Goal: Task Accomplishment & Management: Complete application form

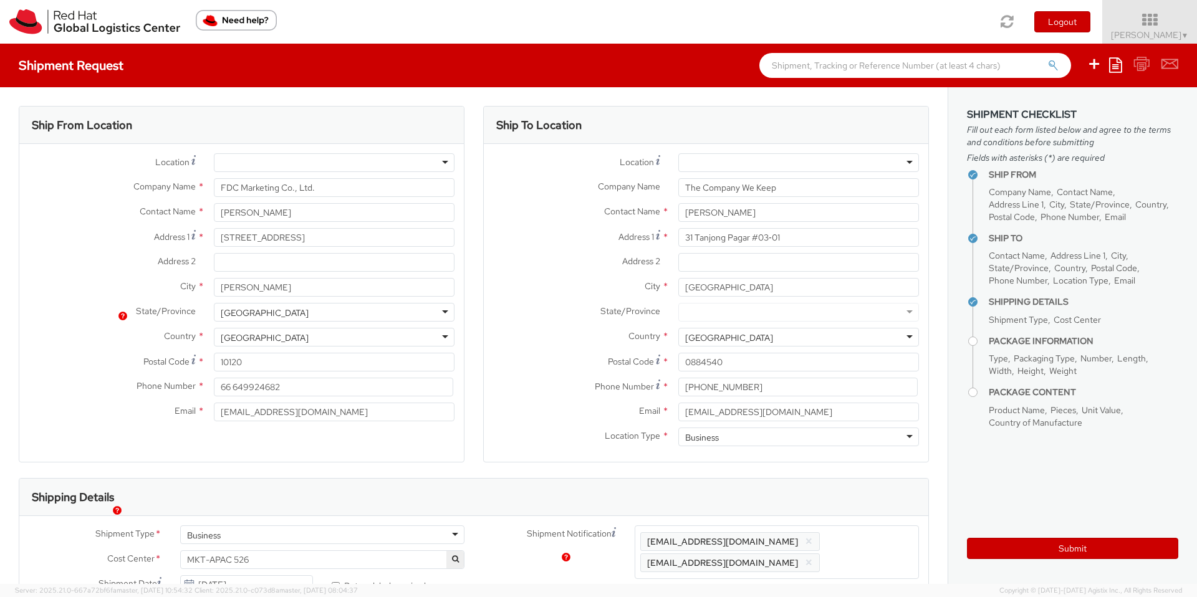
select select
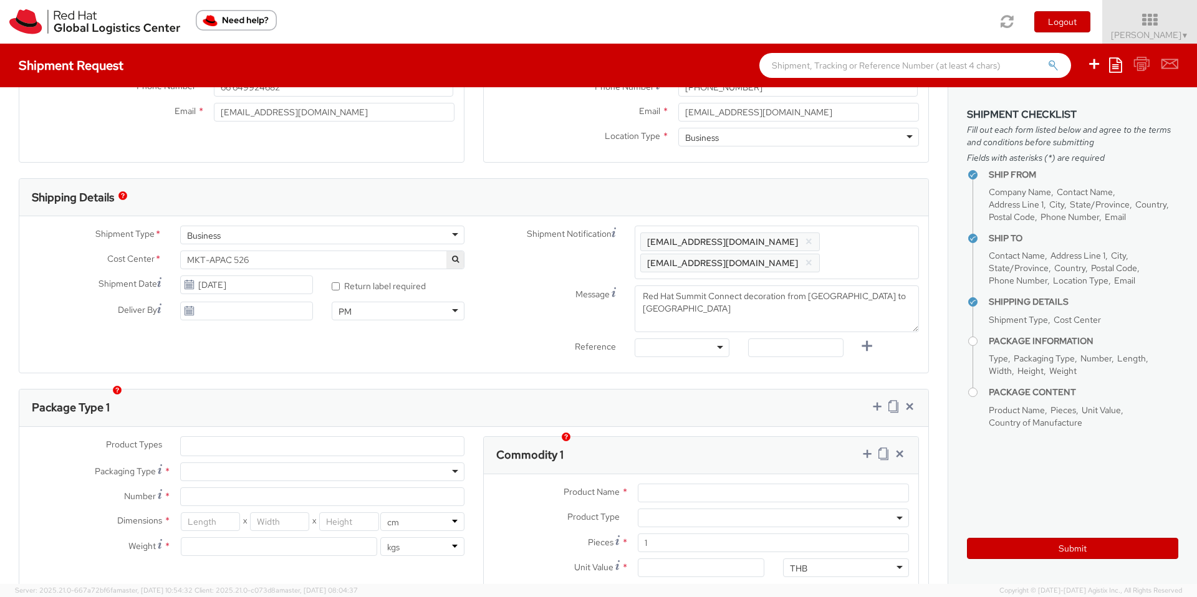
scroll to position [294, 0]
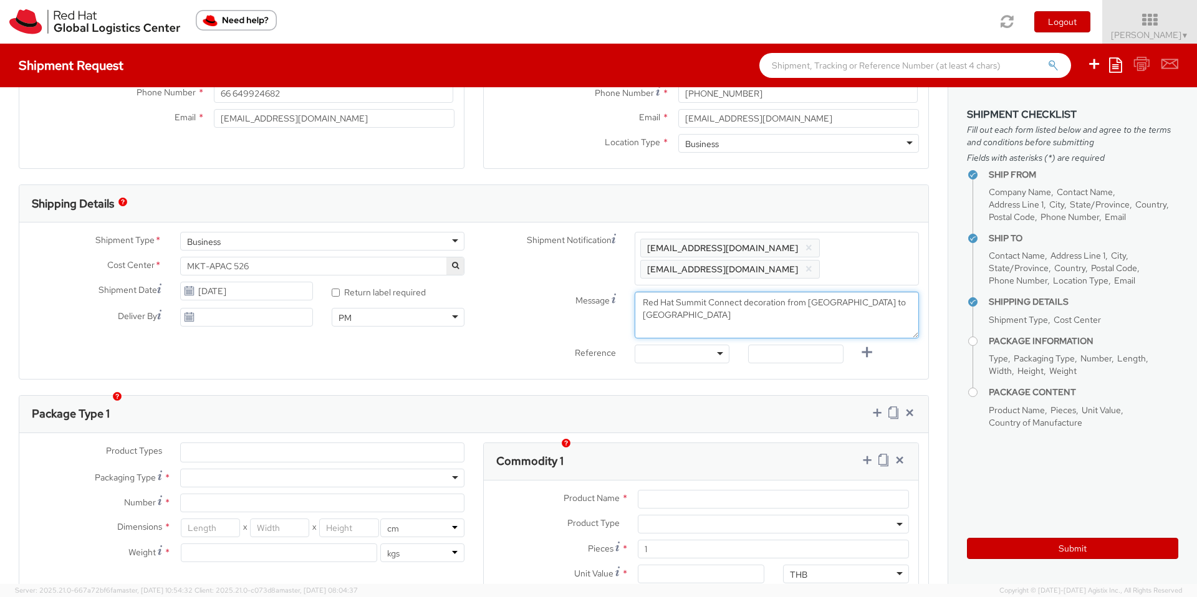
click at [780, 292] on textarea "Red Hat Summit Connect decoration from [GEOGRAPHIC_DATA] to [GEOGRAPHIC_DATA]" at bounding box center [777, 315] width 284 height 47
click at [746, 302] on textarea "Red Hat Summit Connect decoration items from [GEOGRAPHIC_DATA] to [GEOGRAPHIC_D…" at bounding box center [777, 315] width 284 height 47
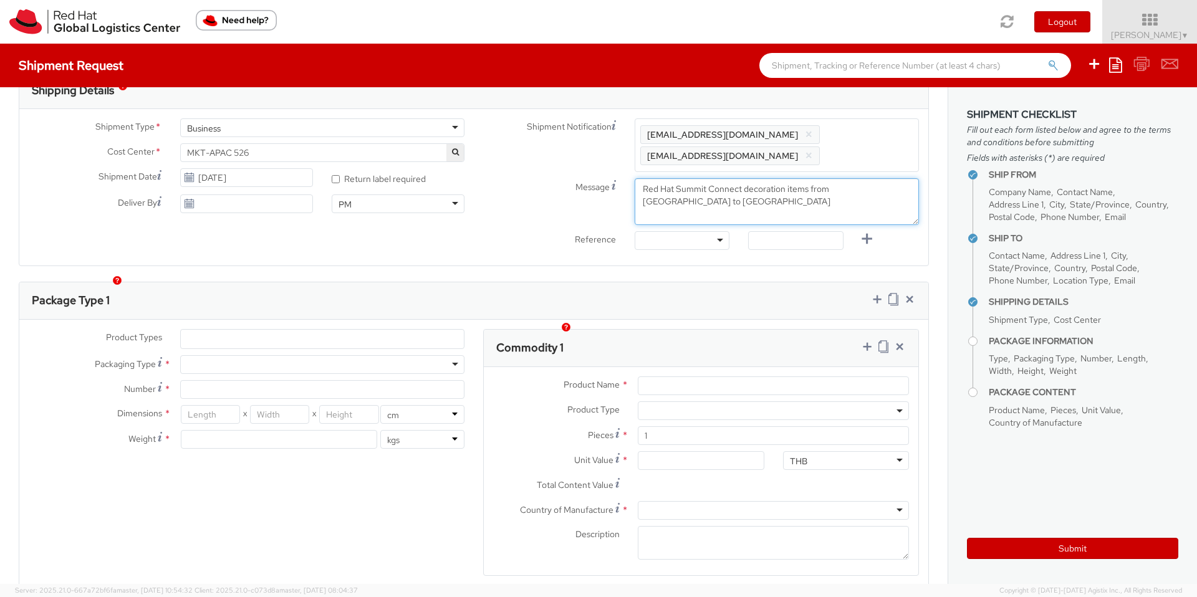
scroll to position [415, 0]
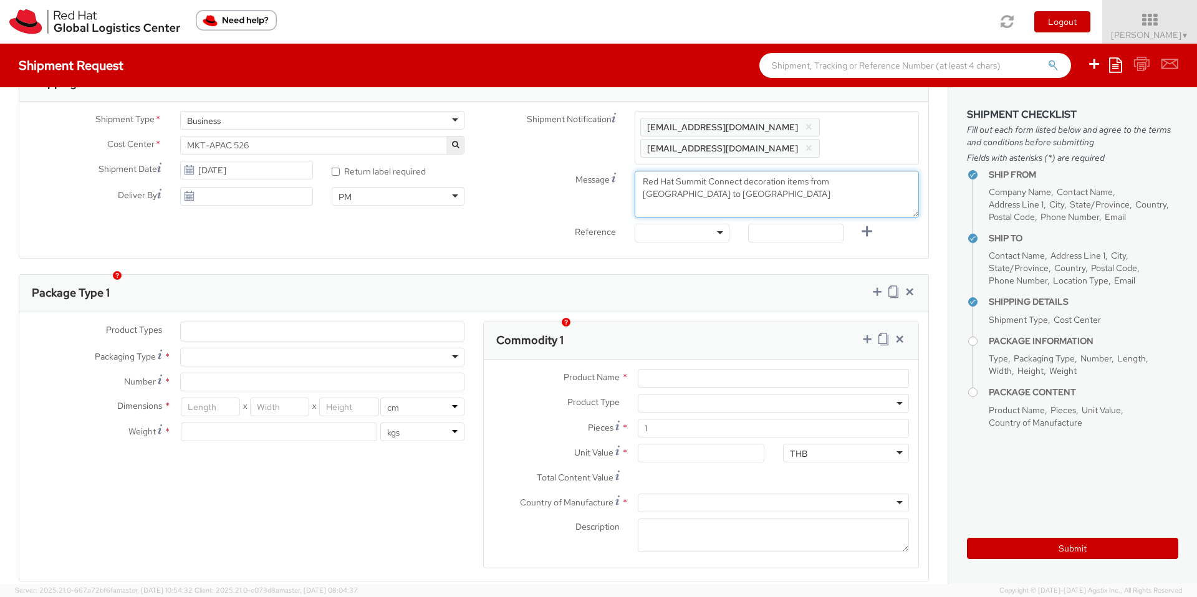
type textarea "Red Hat Summit Connect decoration items from [GEOGRAPHIC_DATA] to [GEOGRAPHIC_D…"
click at [455, 348] on div at bounding box center [322, 357] width 284 height 19
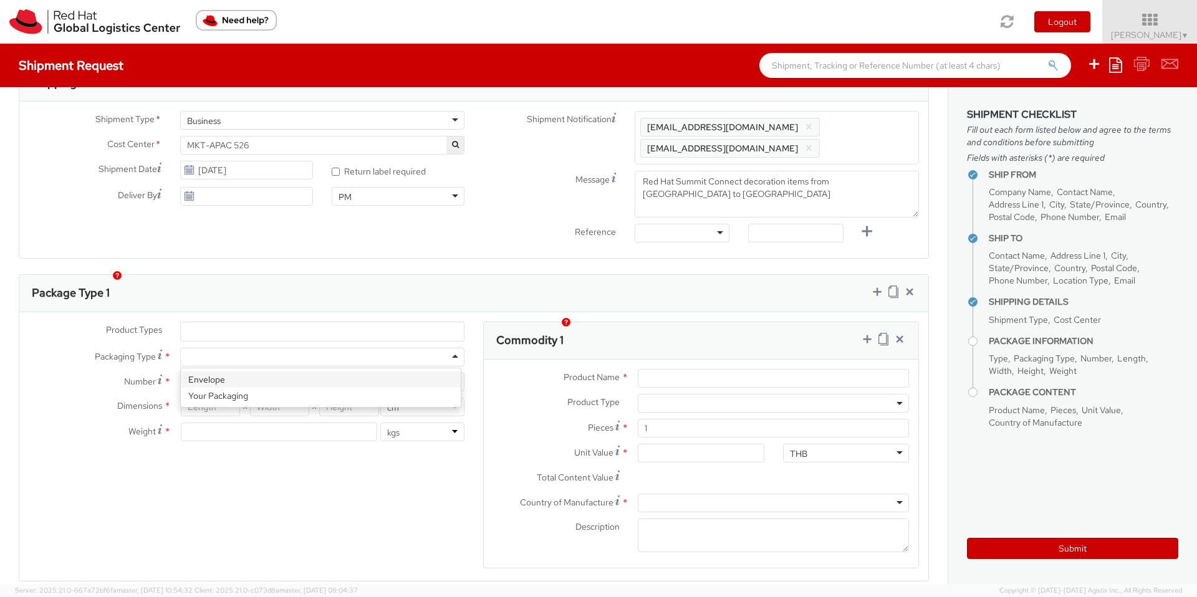
type input "1"
type input "24.13"
type input "31.75"
type input "0.64"
type input "0.5"
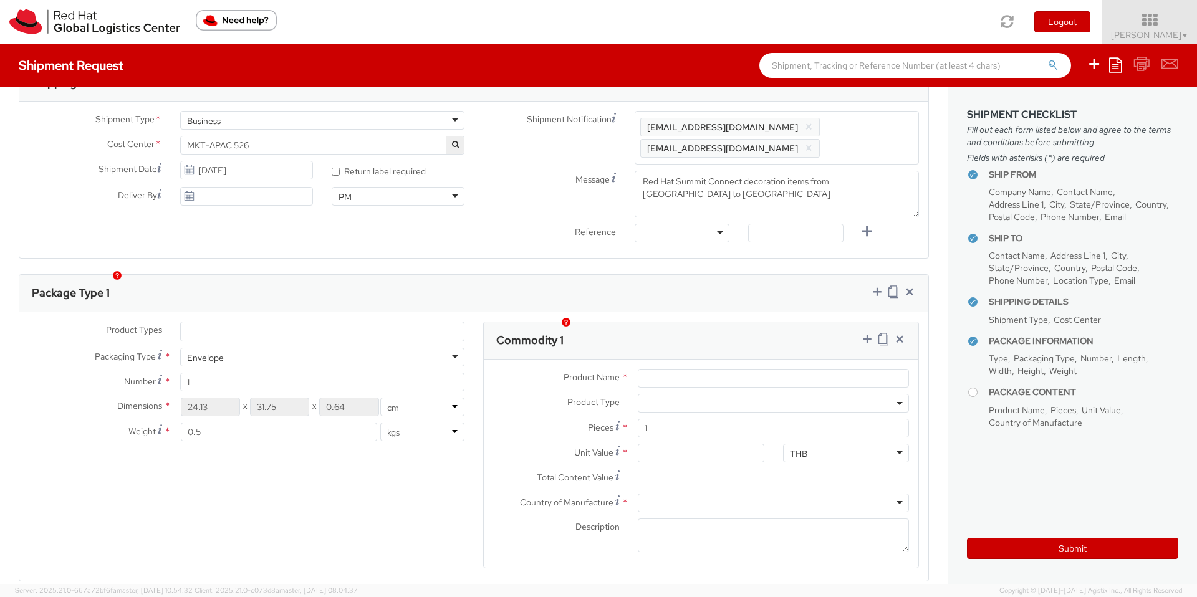
drag, startPoint x: 399, startPoint y: 370, endPoint x: 441, endPoint y: 344, distance: 49.8
click at [454, 340] on body "annexa Batch Shipping Guide Created with Sketch. calendar Created with Sketch." at bounding box center [598, 298] width 1197 height 597
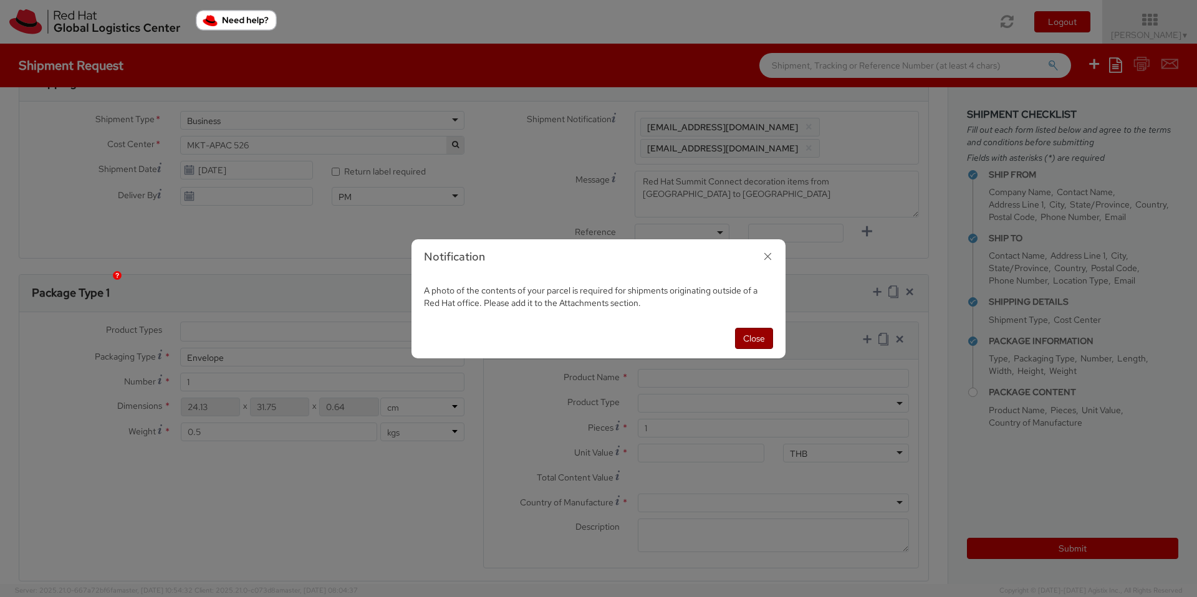
click at [744, 337] on button "Close" at bounding box center [754, 338] width 38 height 21
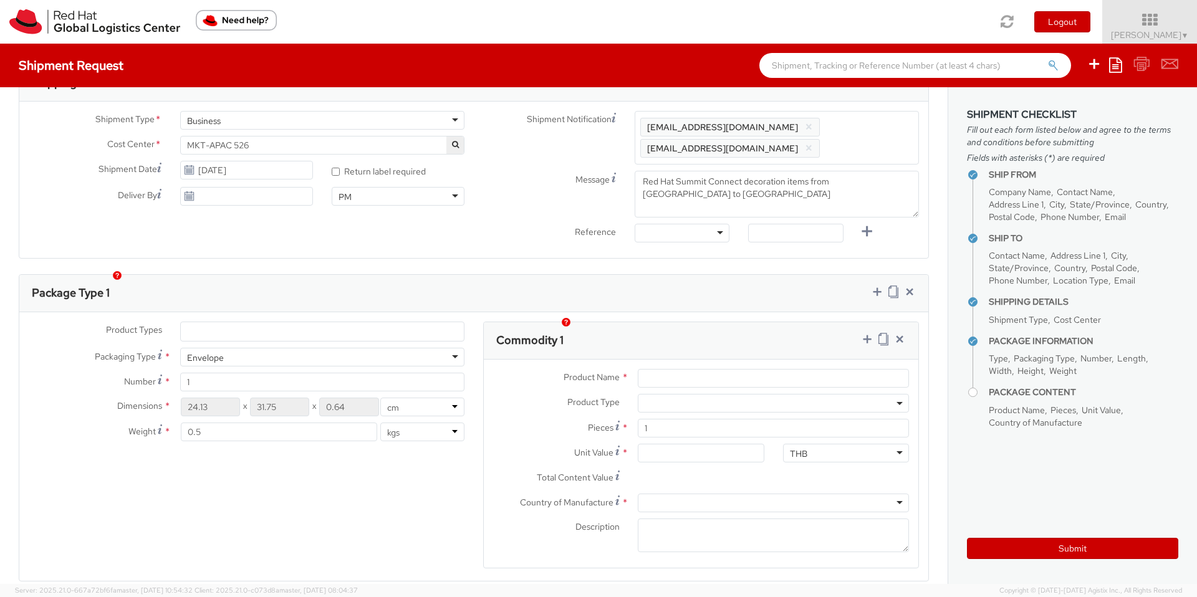
click at [451, 348] on div "Envelope" at bounding box center [322, 357] width 284 height 19
click at [408, 322] on ul at bounding box center [322, 331] width 283 height 19
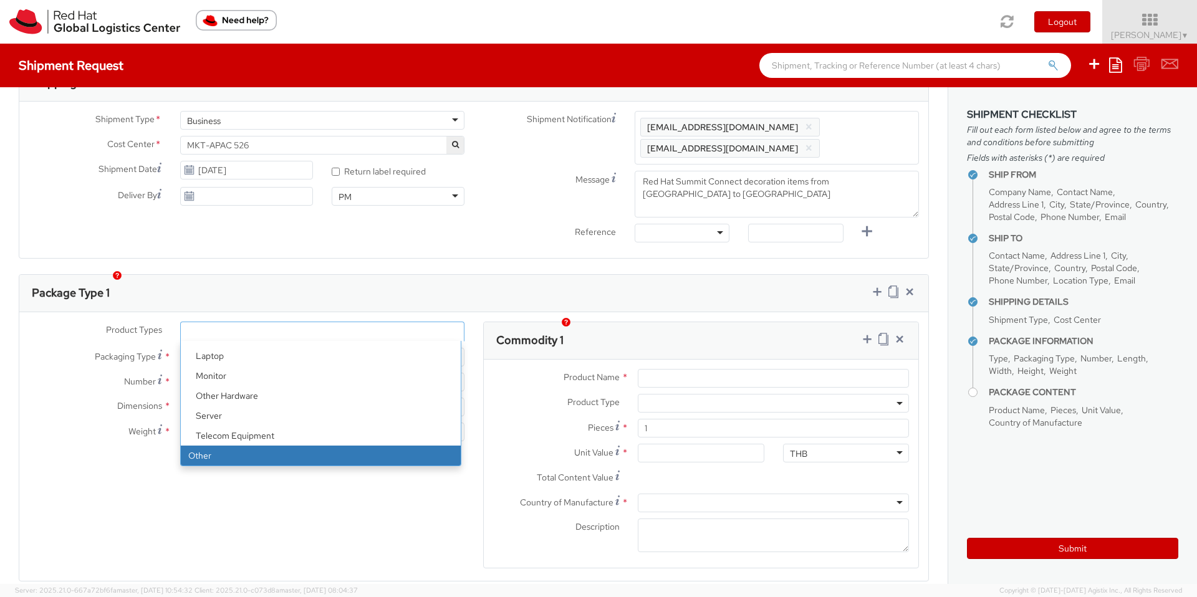
select select "OTHER"
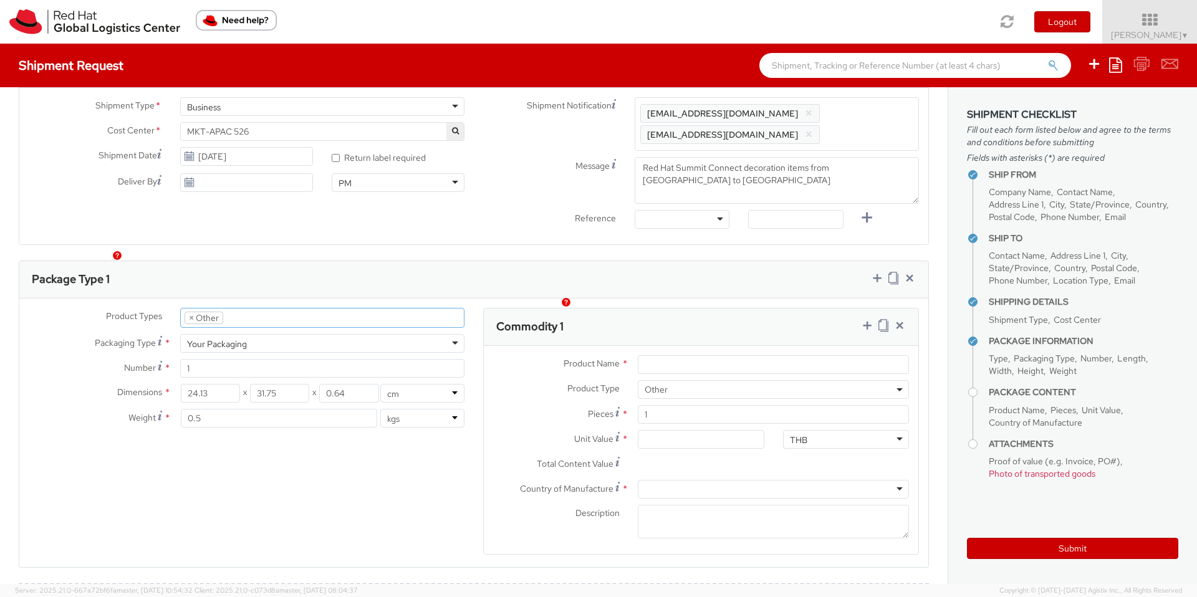
scroll to position [435, 0]
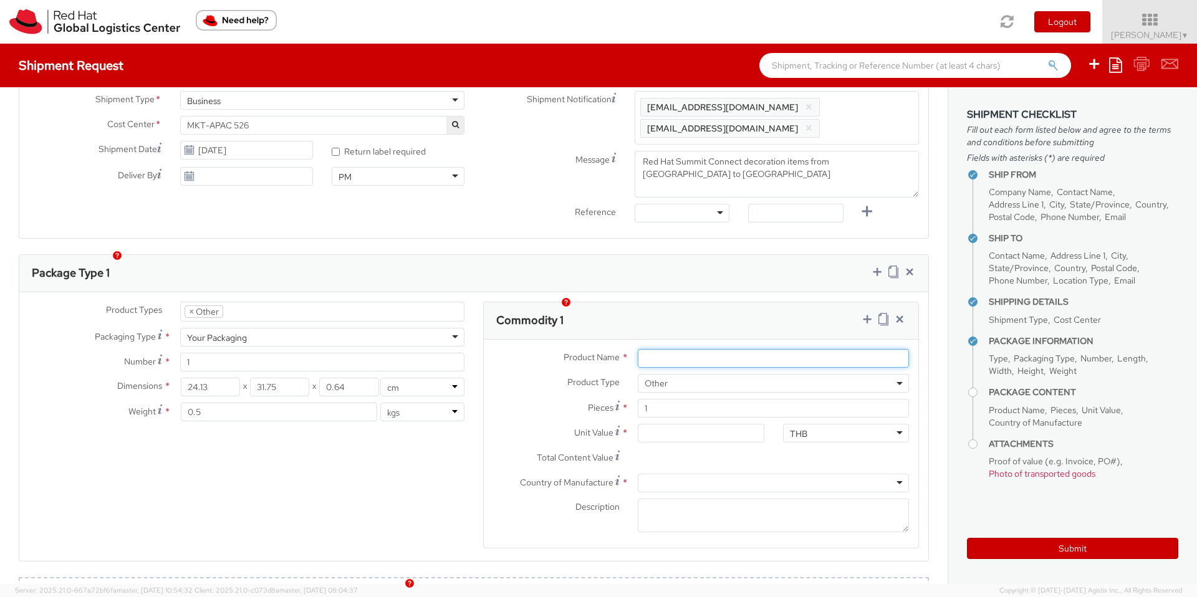
click at [682, 349] on input "Product Name *" at bounding box center [773, 358] width 271 height 19
type input "D"
type input "Fedora"
click at [682, 402] on div "Pieces * 1" at bounding box center [701, 411] width 435 height 25
drag, startPoint x: 680, startPoint y: 395, endPoint x: 668, endPoint y: 393, distance: 11.9
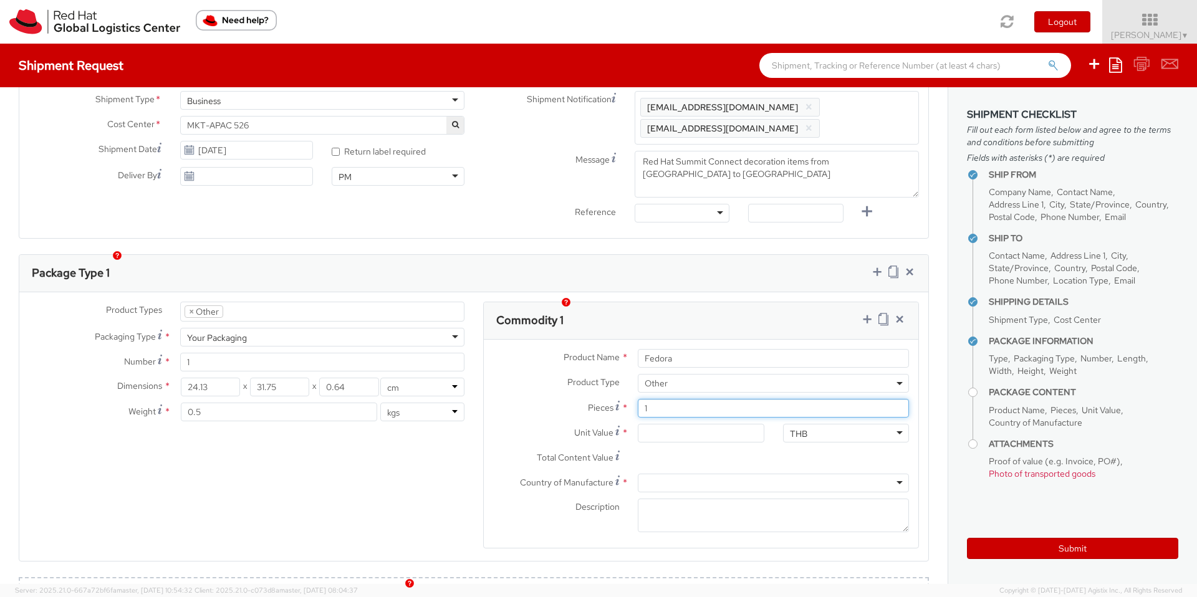
click at [668, 399] on input "1" at bounding box center [773, 408] width 271 height 19
type input "100"
drag, startPoint x: 671, startPoint y: 415, endPoint x: 634, endPoint y: 413, distance: 36.8
click at [638, 424] on input "Unit Value *" at bounding box center [701, 433] width 126 height 19
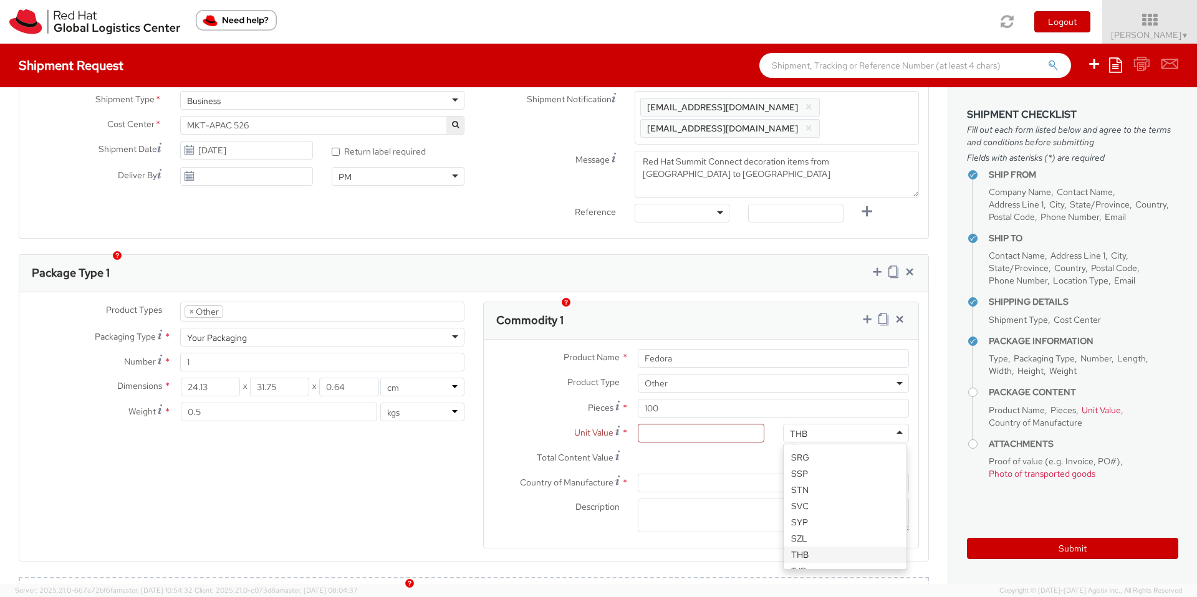
click at [791, 428] on div "THB" at bounding box center [798, 434] width 17 height 12
type input "0.00"
click at [830, 424] on div "THB" at bounding box center [846, 433] width 126 height 19
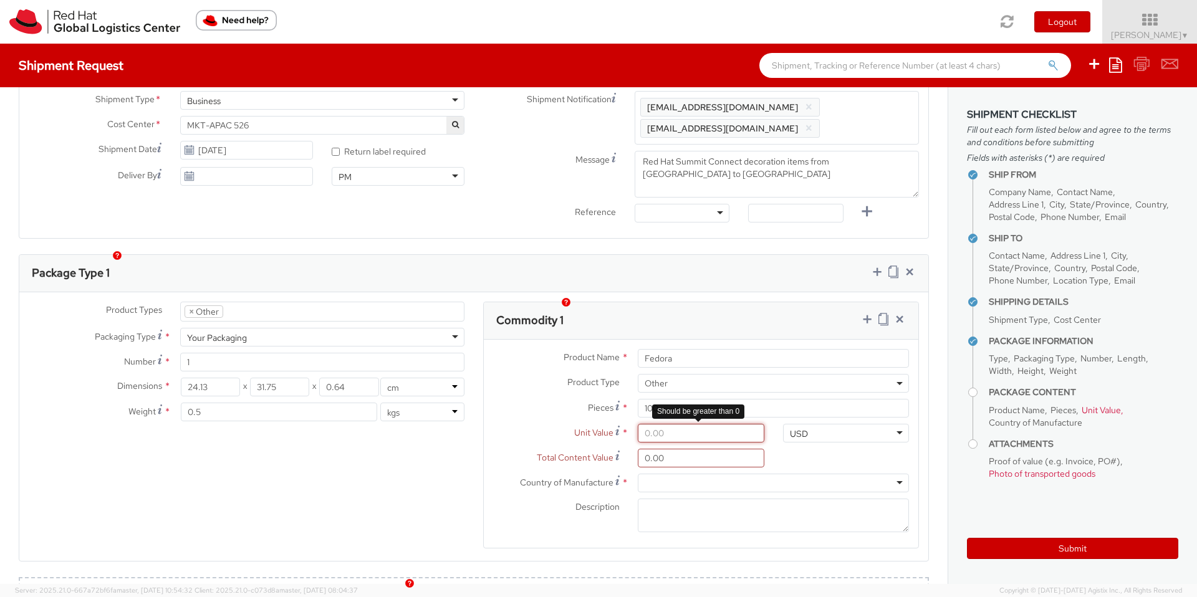
drag, startPoint x: 670, startPoint y: 416, endPoint x: 626, endPoint y: 413, distance: 44.3
click at [628, 424] on div at bounding box center [700, 433] width 145 height 19
type input "2.00"
click at [459, 466] on div "Product Types * Documents Docking Station Laptop Monitor Other Hardware Server …" at bounding box center [473, 433] width 909 height 263
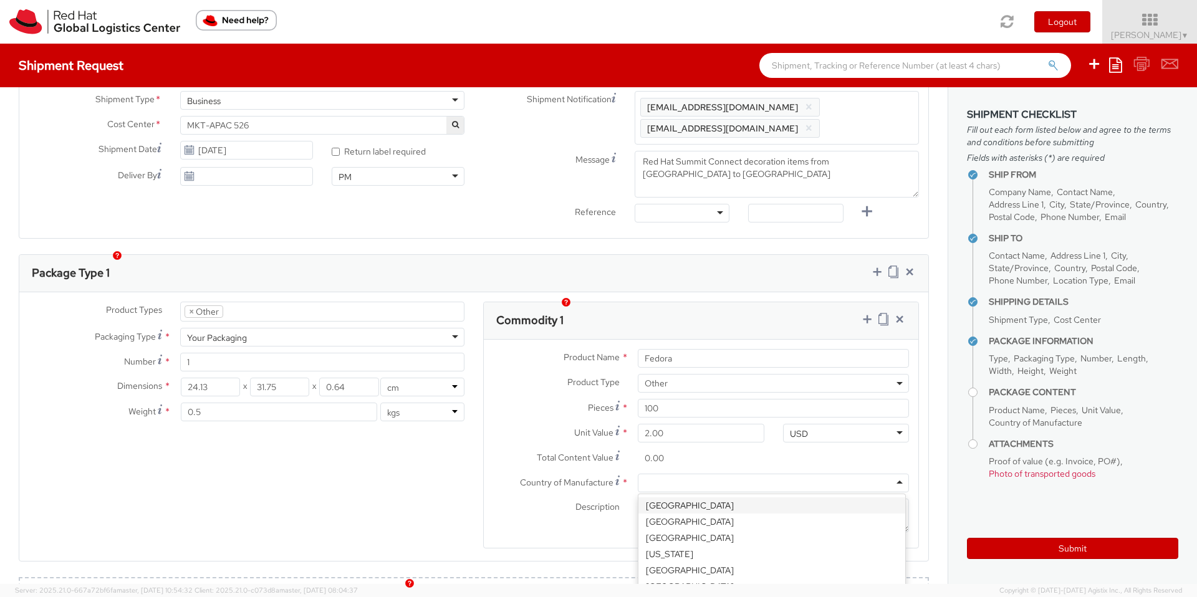
click at [683, 474] on div at bounding box center [773, 483] width 271 height 19
type input "china"
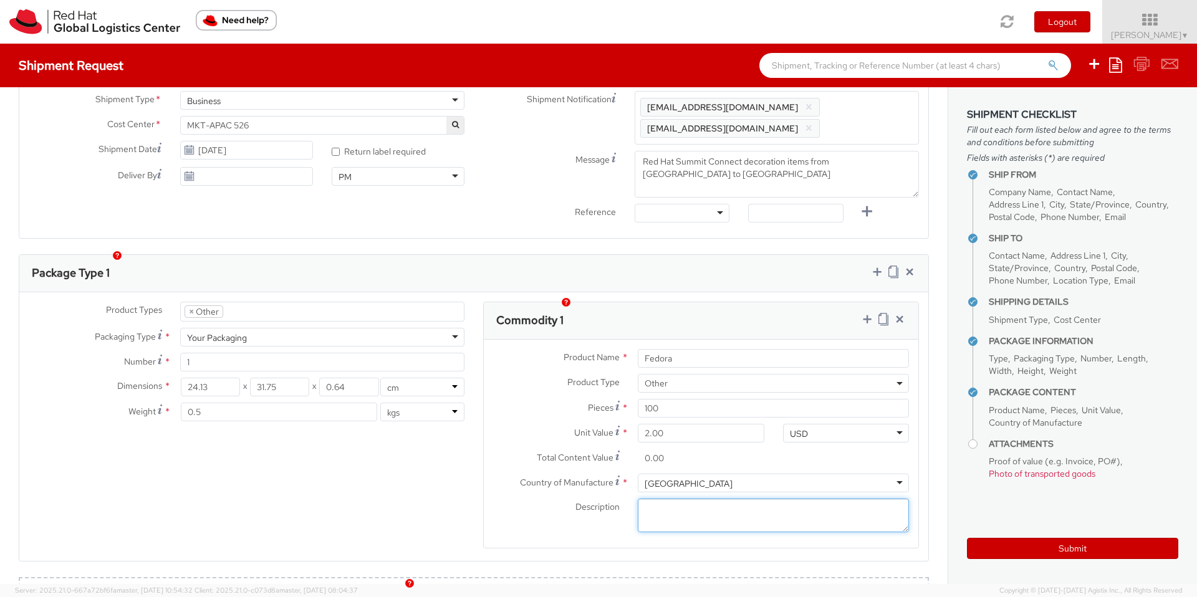
click at [670, 503] on textarea "Description *" at bounding box center [773, 516] width 271 height 34
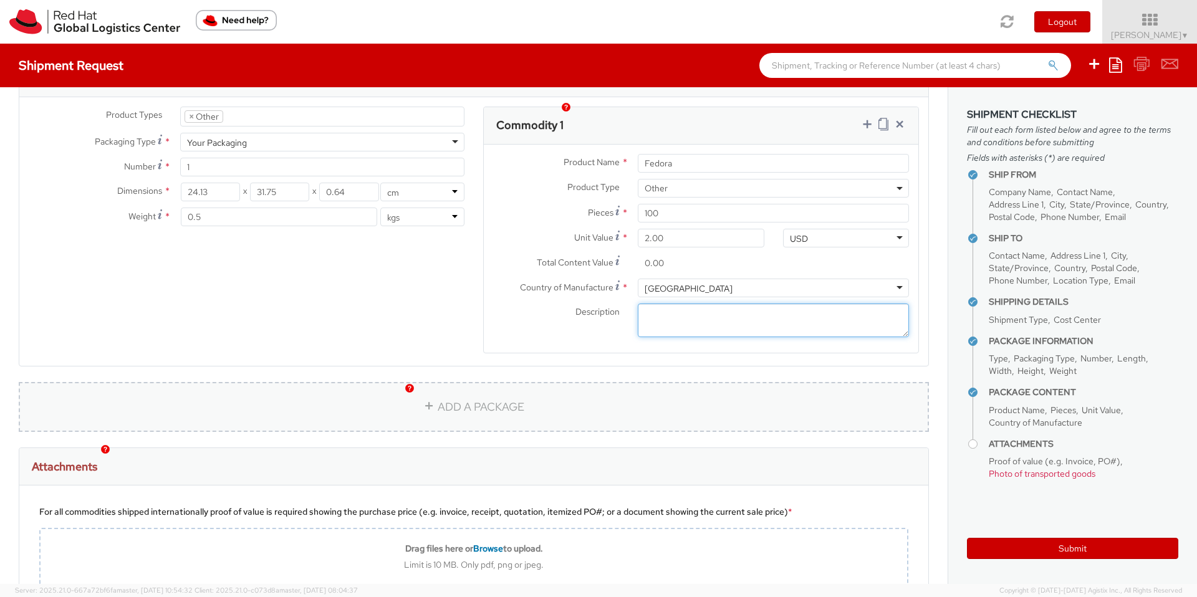
scroll to position [578, 0]
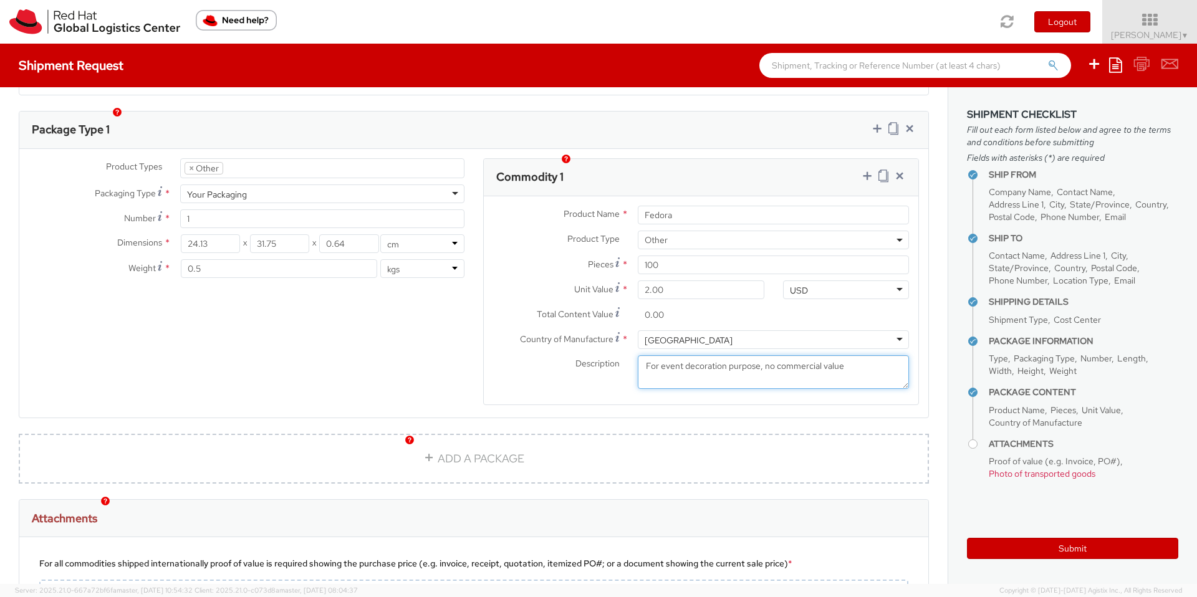
type textarea "For event decoration purpose, no commercial value"
click at [310, 369] on div "Product Types * Documents Docking Station Laptop Monitor Other Hardware Server …" at bounding box center [473, 289] width 909 height 263
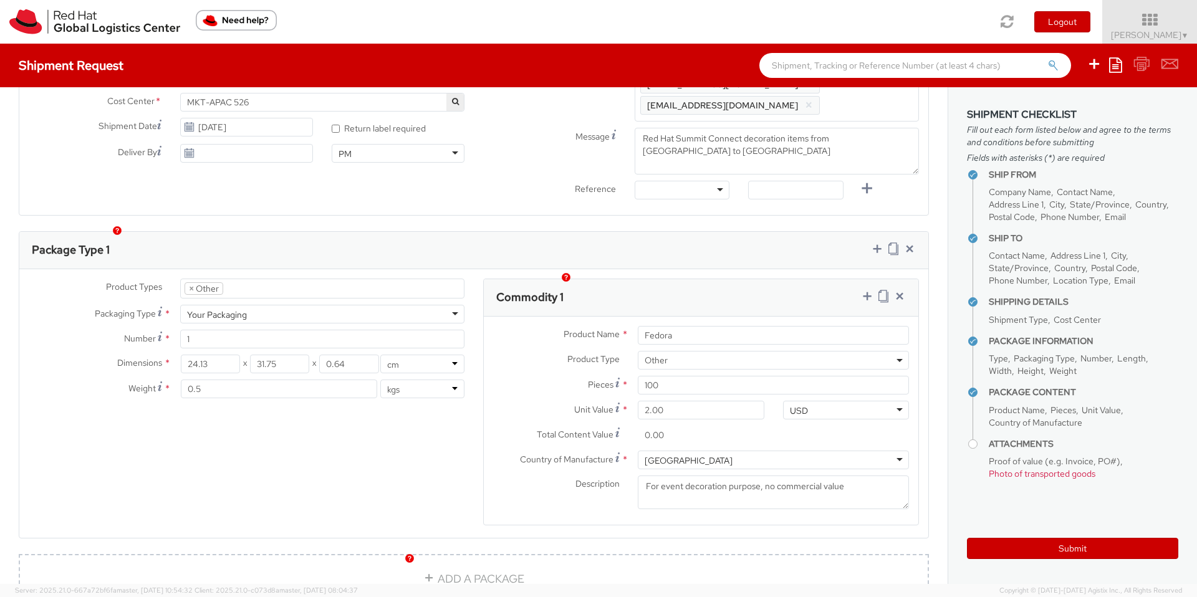
scroll to position [471, 0]
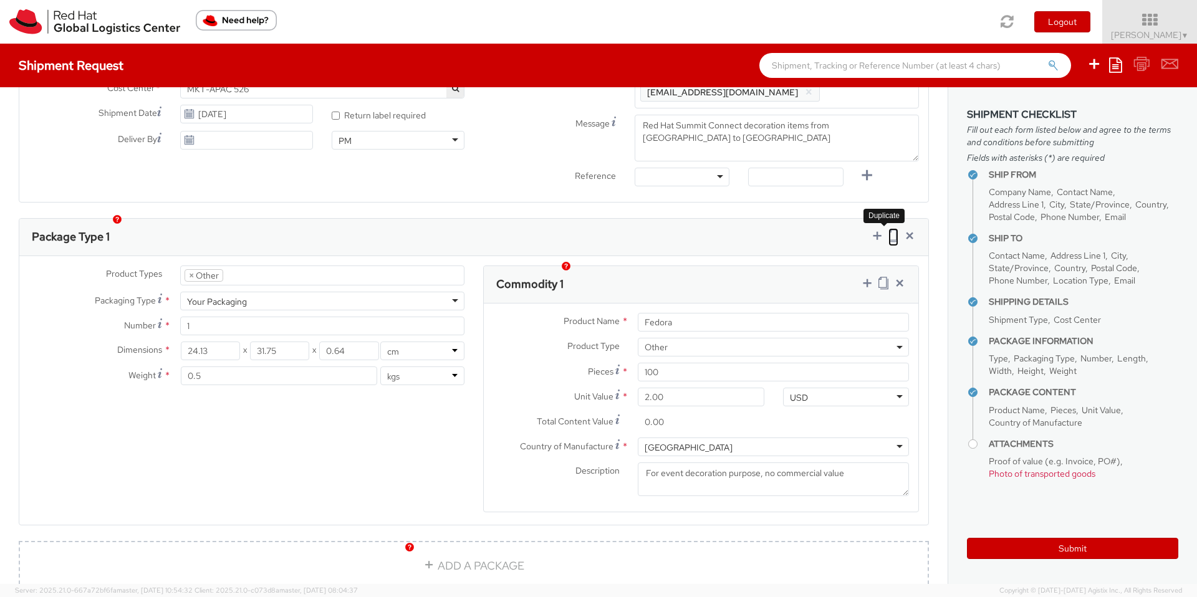
click at [888, 229] on icon at bounding box center [893, 235] width 10 height 12
select select "OTHER"
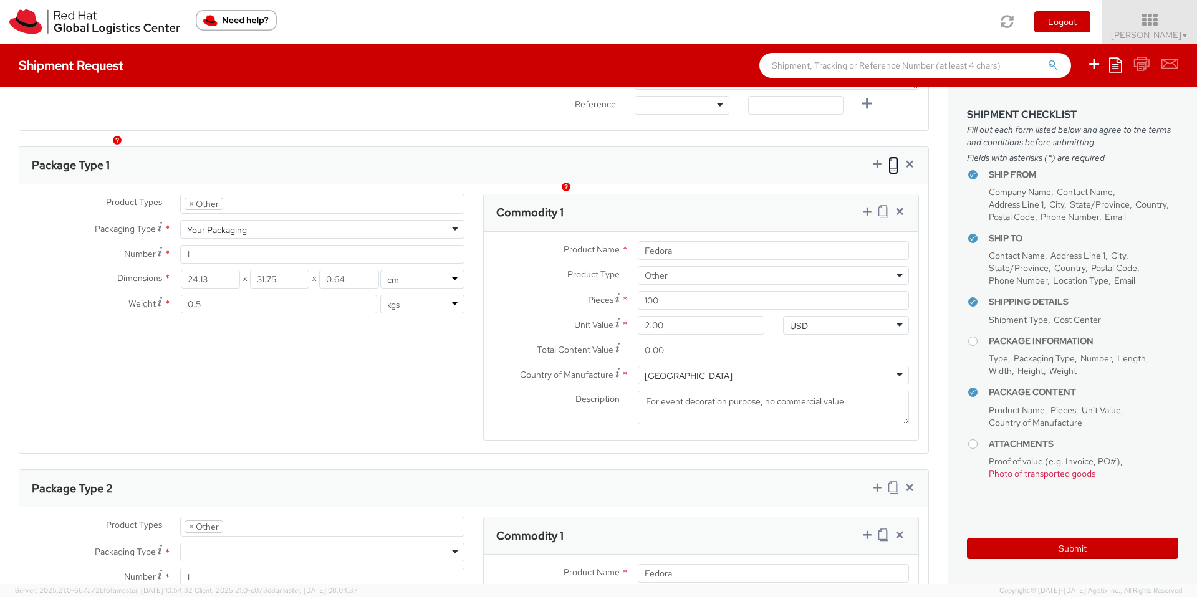
scroll to position [588, 0]
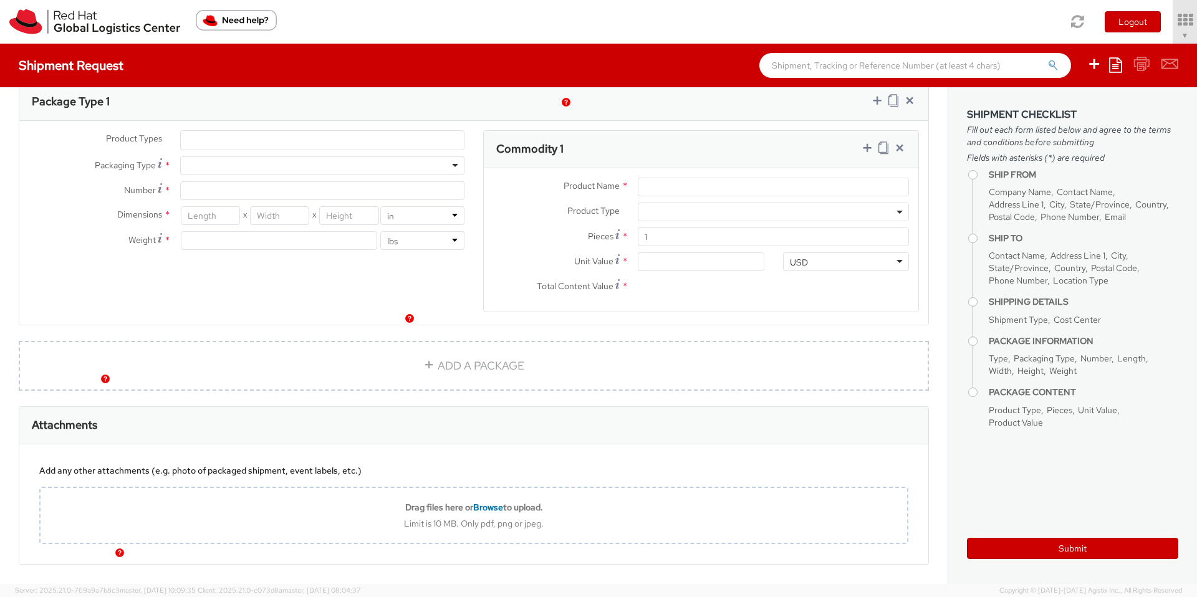
scroll to position [660, 0]
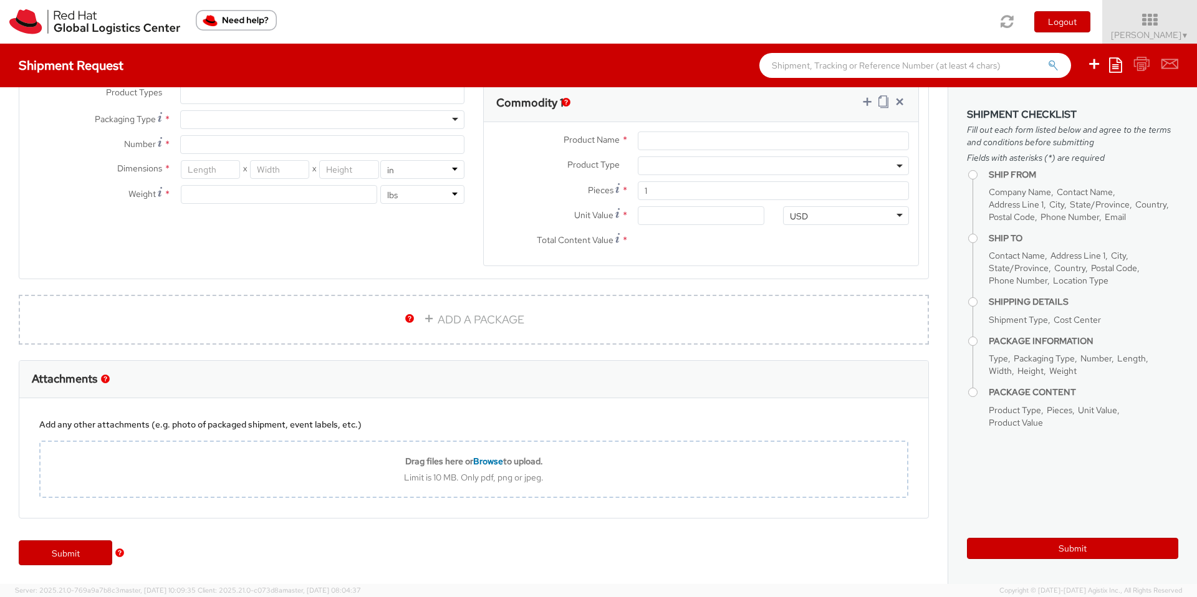
select select "526"
select select
